Goal: Book appointment/travel/reservation

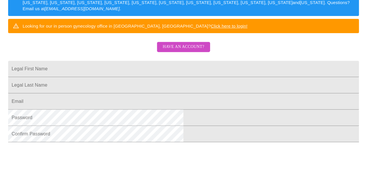
scroll to position [105, 0]
click at [157, 77] on input "Legal First Name" at bounding box center [183, 69] width 351 height 16
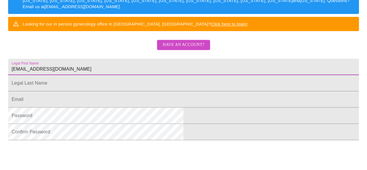
scroll to position [112, 0]
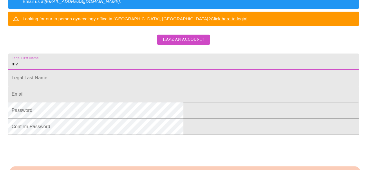
type input "m"
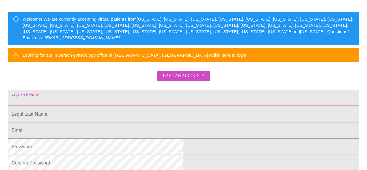
click at [183, 80] on span "Have an account?" at bounding box center [184, 75] width 42 height 7
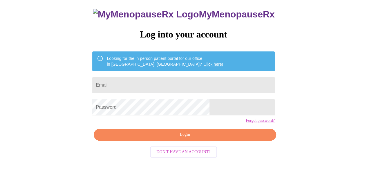
click at [184, 84] on input "Email" at bounding box center [183, 85] width 182 height 16
type input "[EMAIL_ADDRESS][DOMAIN_NAME]"
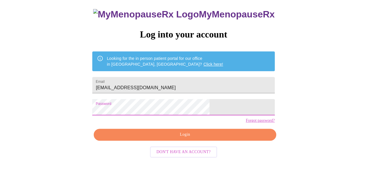
click at [193, 138] on span "Login" at bounding box center [184, 134] width 169 height 7
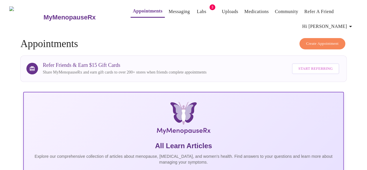
click at [326, 42] on span "Create Appointment" at bounding box center [322, 43] width 33 height 7
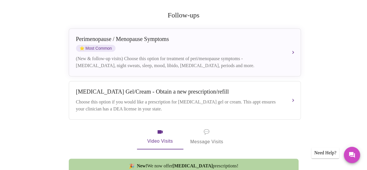
scroll to position [116, 0]
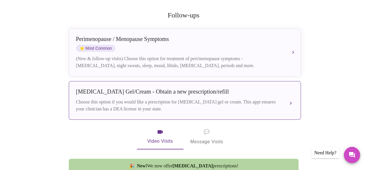
click at [292, 92] on button "[MEDICAL_DATA] Gel/Cream - Obtain a new prescription/refill Choose this option …" at bounding box center [185, 100] width 232 height 39
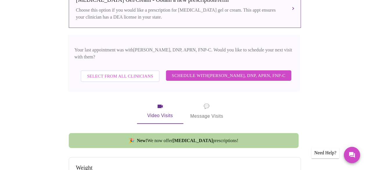
click at [248, 73] on span "Schedule with [PERSON_NAME], DNP, APRN, FNP-C" at bounding box center [229, 76] width 114 height 8
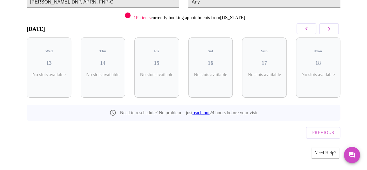
scroll to position [66, 0]
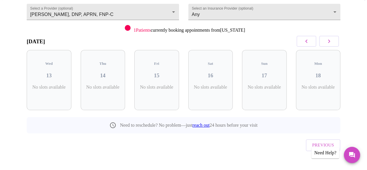
click at [330, 41] on icon "button" at bounding box center [329, 40] width 2 height 3
click at [332, 41] on icon "button" at bounding box center [329, 41] width 7 height 7
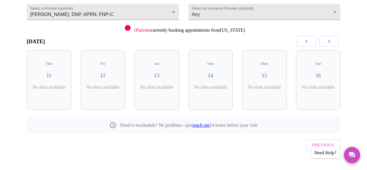
click at [332, 41] on icon "button" at bounding box center [329, 41] width 7 height 7
click at [330, 45] on button "button" at bounding box center [329, 41] width 20 height 11
click at [330, 41] on icon "button" at bounding box center [329, 40] width 2 height 3
click at [333, 45] on button "button" at bounding box center [329, 41] width 20 height 11
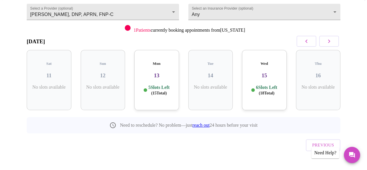
click at [308, 45] on button "button" at bounding box center [307, 41] width 20 height 11
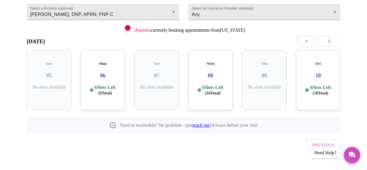
click at [310, 40] on icon "button" at bounding box center [306, 41] width 7 height 7
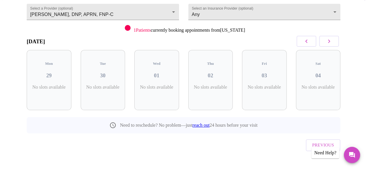
click at [331, 41] on icon "button" at bounding box center [329, 41] width 7 height 7
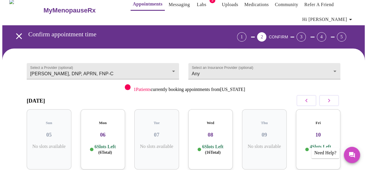
scroll to position [6, 0]
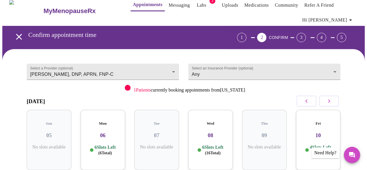
click at [101, 132] on h3 "06" at bounding box center [102, 135] width 35 height 6
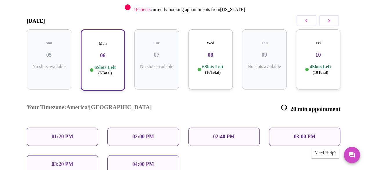
scroll to position [90, 0]
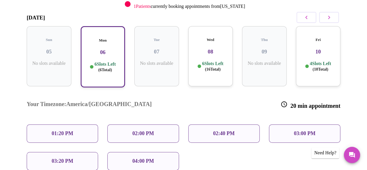
click at [69, 130] on p "01:20 PM" at bounding box center [62, 133] width 21 height 6
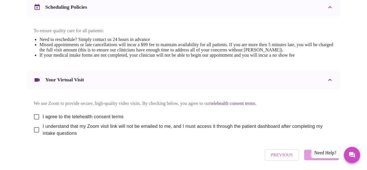
scroll to position [261, 0]
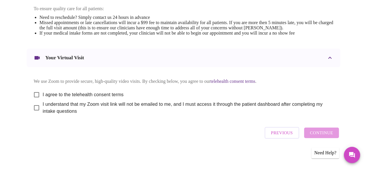
click at [38, 94] on input "I agree to the telehealth consent terms" at bounding box center [36, 95] width 12 height 12
checkbox input "true"
click at [33, 110] on input "I understand that my Zoom visit link will not be emailed to me, and I must acce…" at bounding box center [36, 108] width 12 height 12
checkbox input "true"
click at [324, 135] on span "Continue" at bounding box center [321, 133] width 23 height 8
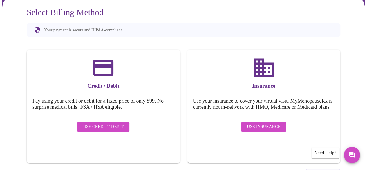
scroll to position [60, 0]
click at [269, 163] on div "Previous" at bounding box center [184, 173] width 314 height 20
click at [267, 128] on span "Use Insurance" at bounding box center [263, 126] width 33 height 7
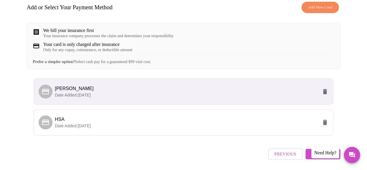
scroll to position [121, 0]
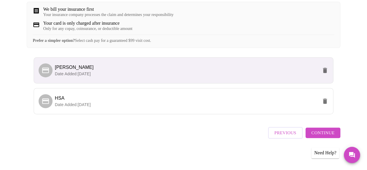
click at [329, 136] on span "Continue" at bounding box center [323, 133] width 23 height 8
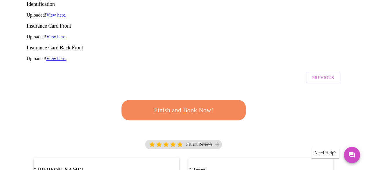
click at [193, 105] on span "Finish and Book Now!" at bounding box center [183, 110] width 107 height 11
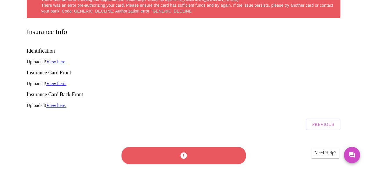
scroll to position [110, 0]
click at [198, 139] on div at bounding box center [184, 155] width 128 height 33
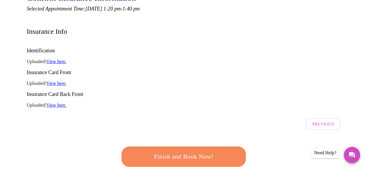
scroll to position [74, 0]
click at [197, 151] on span "Finish and Book Now!" at bounding box center [183, 156] width 107 height 11
click at [182, 151] on span "Finish and Book Now!" at bounding box center [183, 156] width 107 height 11
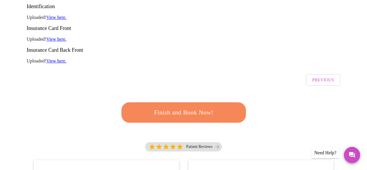
scroll to position [82, 0]
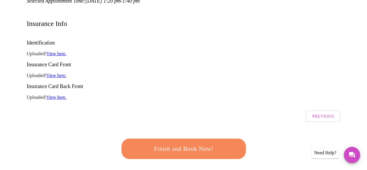
click at [184, 143] on span "Finish and Book Now!" at bounding box center [183, 148] width 107 height 11
